Goal: Transaction & Acquisition: Download file/media

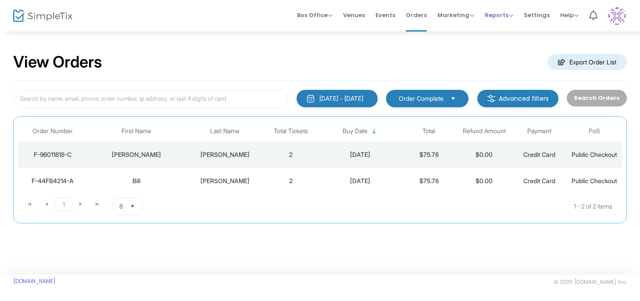
click at [495, 17] on span "Reports" at bounding box center [498, 15] width 28 height 8
click at [501, 46] on li "Sales Reports" at bounding box center [512, 46] width 57 height 17
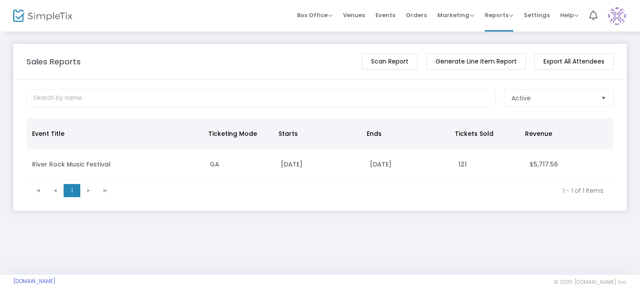
click at [465, 63] on m-button "Generate Line Item Report" at bounding box center [475, 61] width 99 height 16
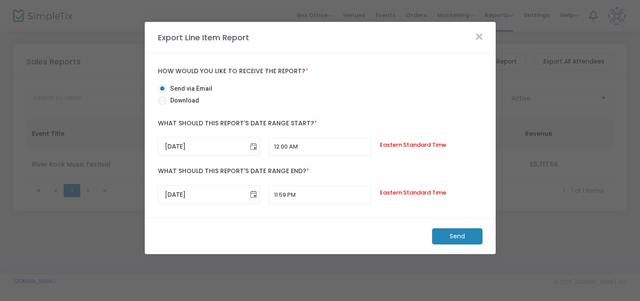
click at [478, 36] on icon at bounding box center [479, 37] width 7 height 10
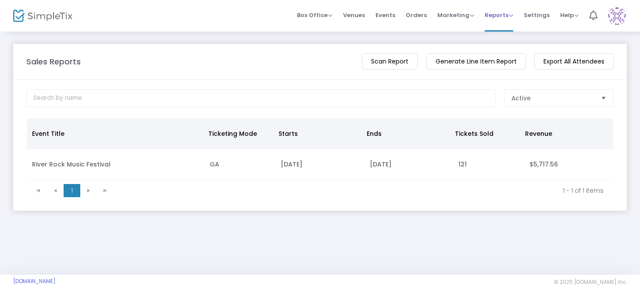
click at [494, 14] on span "Reports" at bounding box center [498, 15] width 28 height 8
click at [412, 14] on span "Orders" at bounding box center [415, 15] width 21 height 22
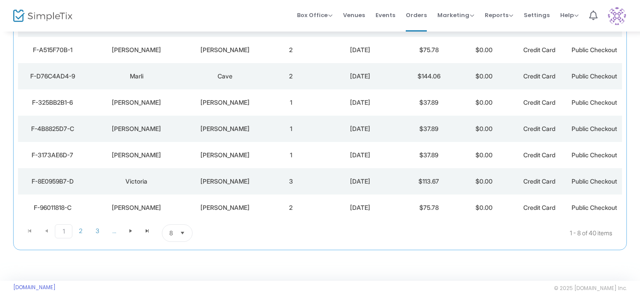
scroll to position [131, 0]
click at [380, 206] on div "8/22/2025" at bounding box center [359, 207] width 78 height 9
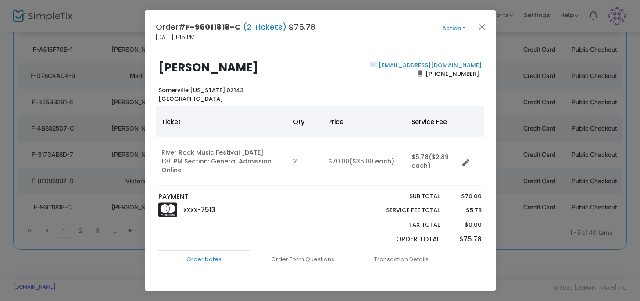
click at [465, 28] on button "Action" at bounding box center [453, 29] width 53 height 10
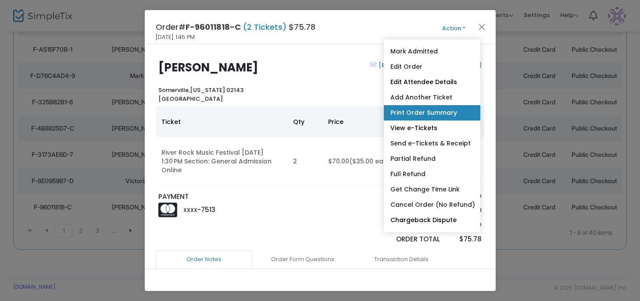
click at [418, 115] on link "Print Order Summary" at bounding box center [432, 112] width 96 height 15
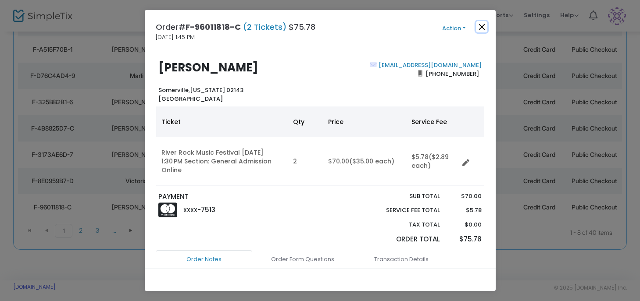
click at [482, 28] on button "Close" at bounding box center [481, 26] width 11 height 11
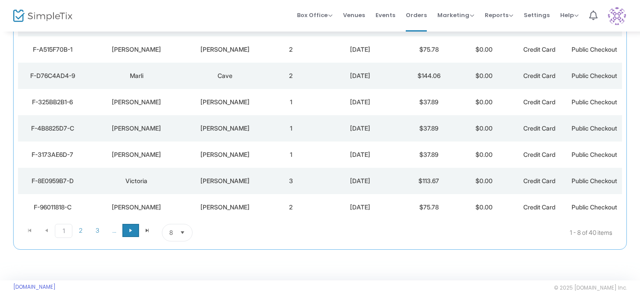
click at [130, 231] on span "Go to the next page" at bounding box center [130, 230] width 7 height 7
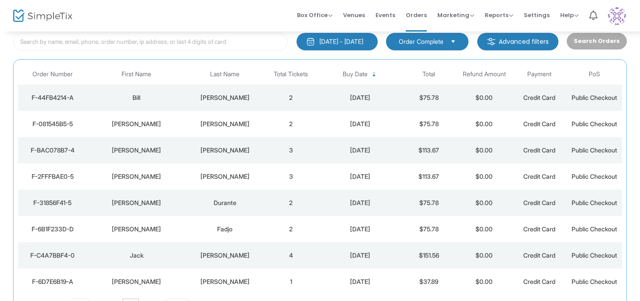
scroll to position [0, 0]
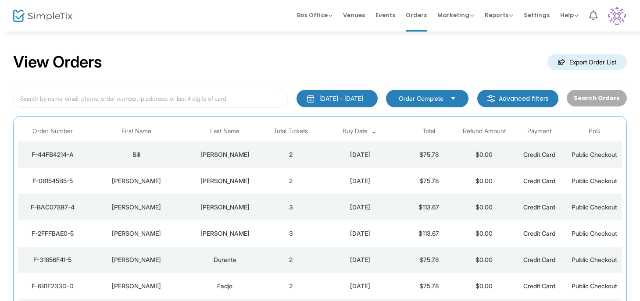
click at [369, 152] on div "8/22/2025" at bounding box center [359, 154] width 78 height 9
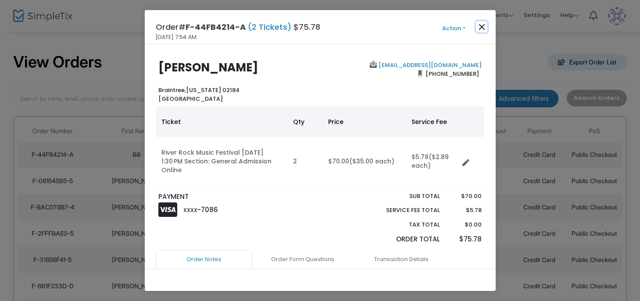
click at [481, 22] on button "Close" at bounding box center [481, 26] width 11 height 11
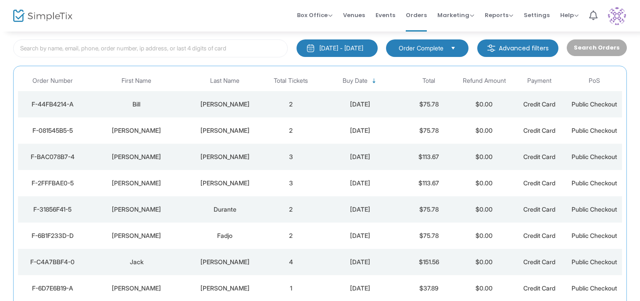
scroll to position [54, 0]
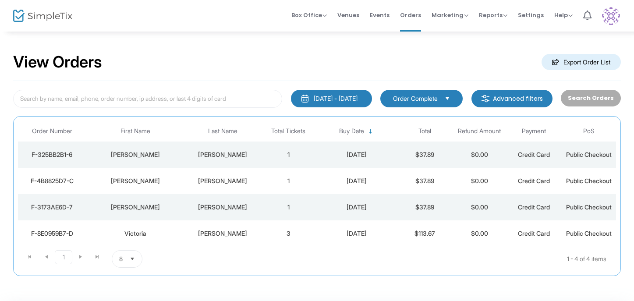
click at [593, 57] on m-button "Export Order List" at bounding box center [581, 62] width 79 height 16
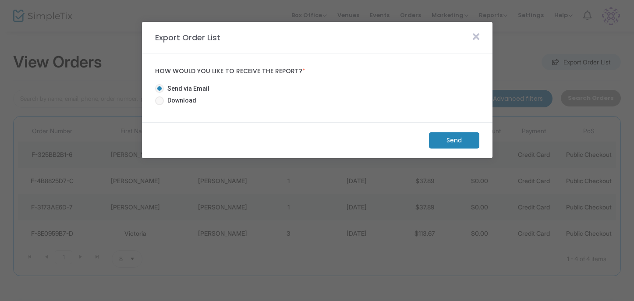
click at [183, 94] on mat-radio-button "Send via Email" at bounding box center [185, 90] width 61 height 12
click at [176, 103] on span "Download" at bounding box center [180, 100] width 32 height 9
click at [160, 105] on input "Download" at bounding box center [159, 105] width 0 height 0
radio input "true"
click at [433, 137] on m-button "Download" at bounding box center [446, 140] width 65 height 16
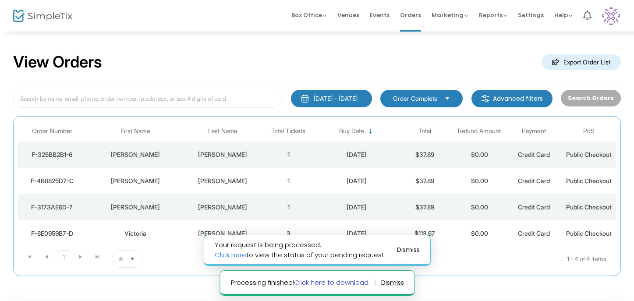
click at [328, 284] on link "Click here to download." at bounding box center [332, 282] width 76 height 9
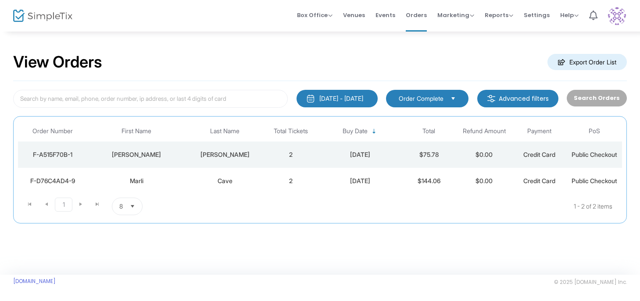
click at [393, 153] on div "[DATE]" at bounding box center [359, 154] width 78 height 9
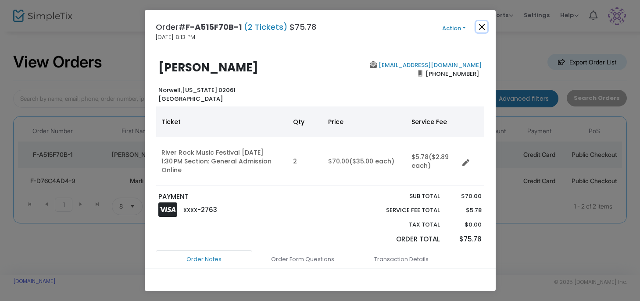
click at [477, 26] on button "Close" at bounding box center [481, 26] width 11 height 11
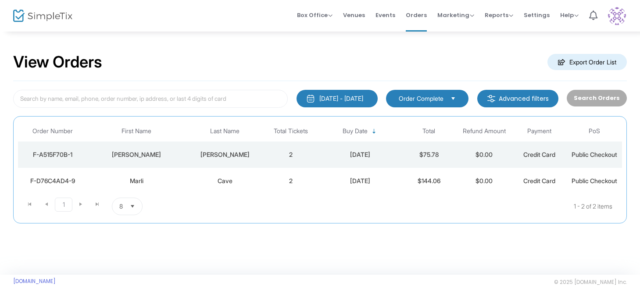
click at [366, 178] on div "[DATE]" at bounding box center [359, 181] width 78 height 9
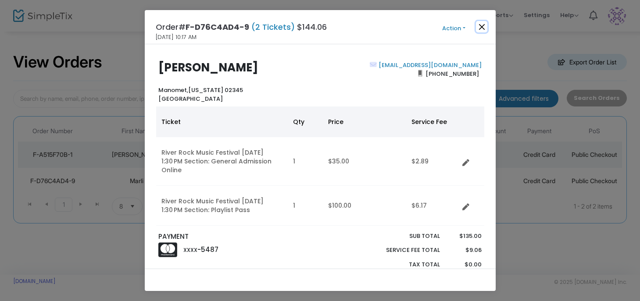
click at [477, 27] on button "Close" at bounding box center [481, 26] width 11 height 11
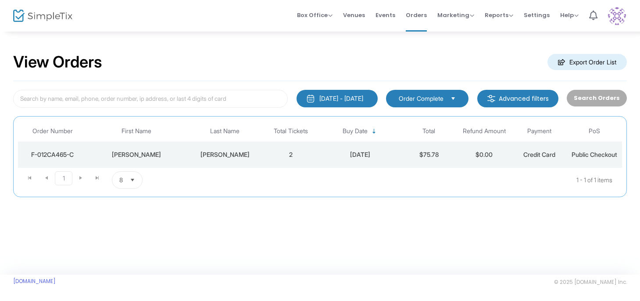
click at [238, 148] on td "Magner" at bounding box center [224, 155] width 77 height 26
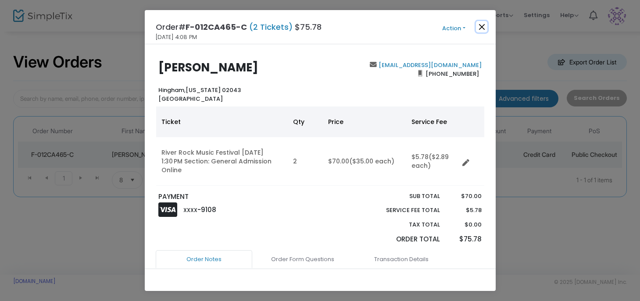
click at [483, 25] on button "Close" at bounding box center [481, 26] width 11 height 11
